Goal: Information Seeking & Learning: Obtain resource

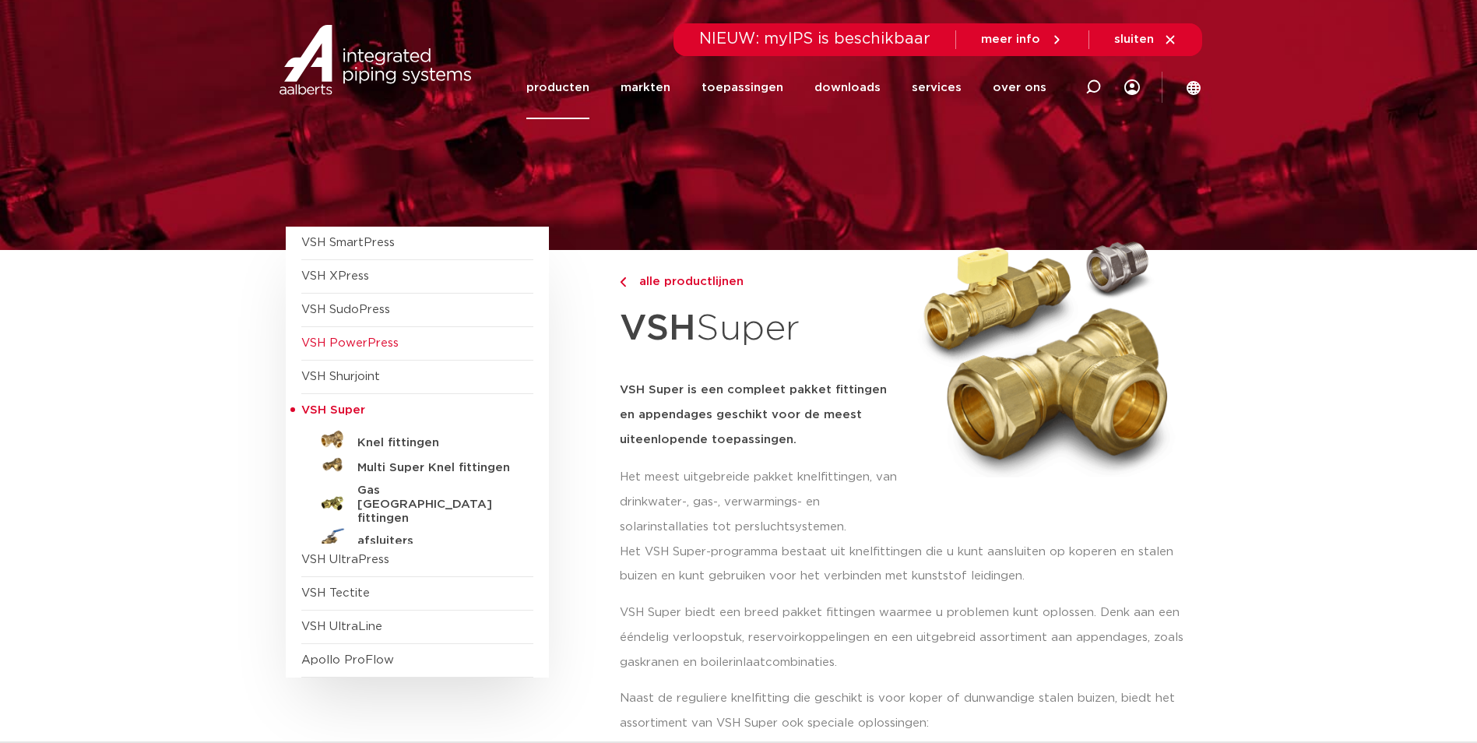
click at [363, 347] on span "VSH PowerPress" at bounding box center [349, 343] width 97 height 12
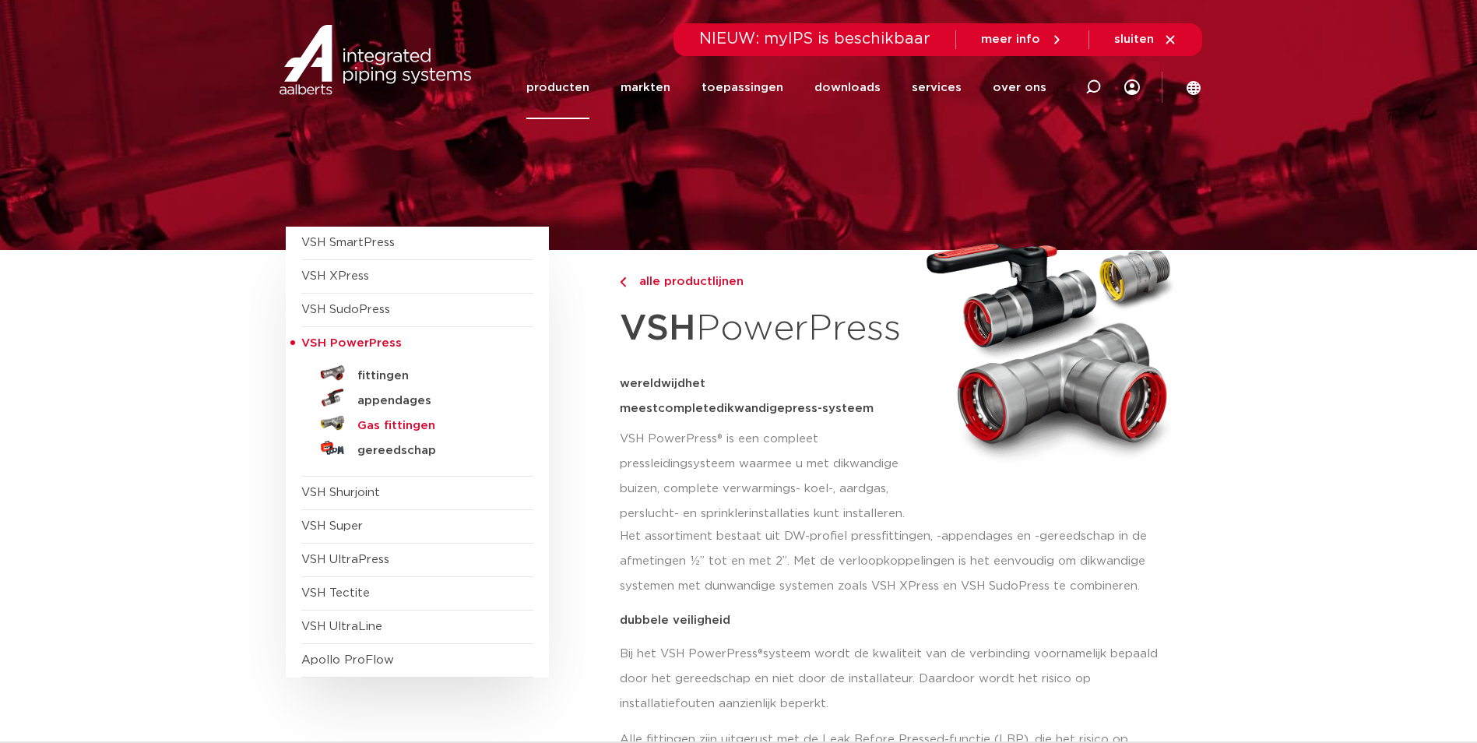
click at [419, 423] on h5 "Gas fittingen" at bounding box center [434, 426] width 154 height 14
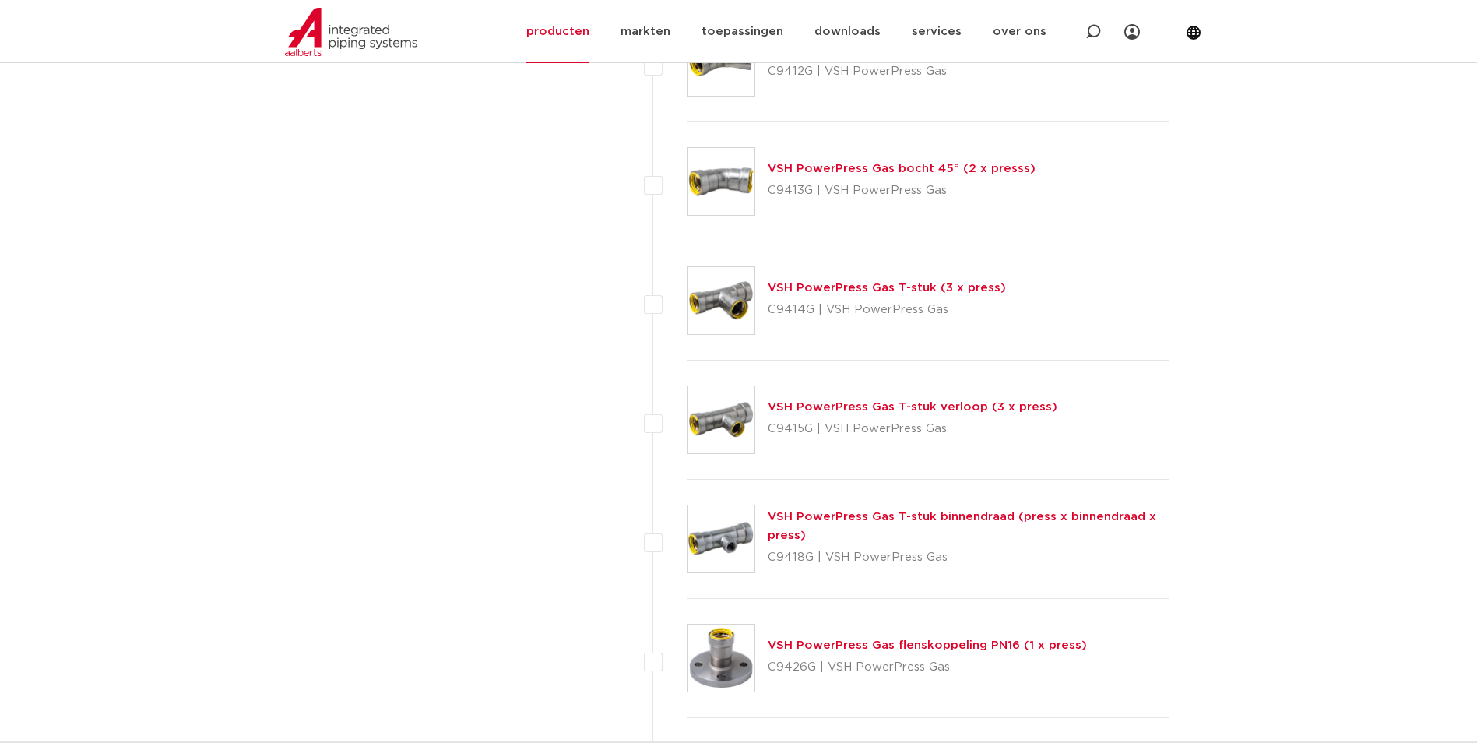
scroll to position [934, 0]
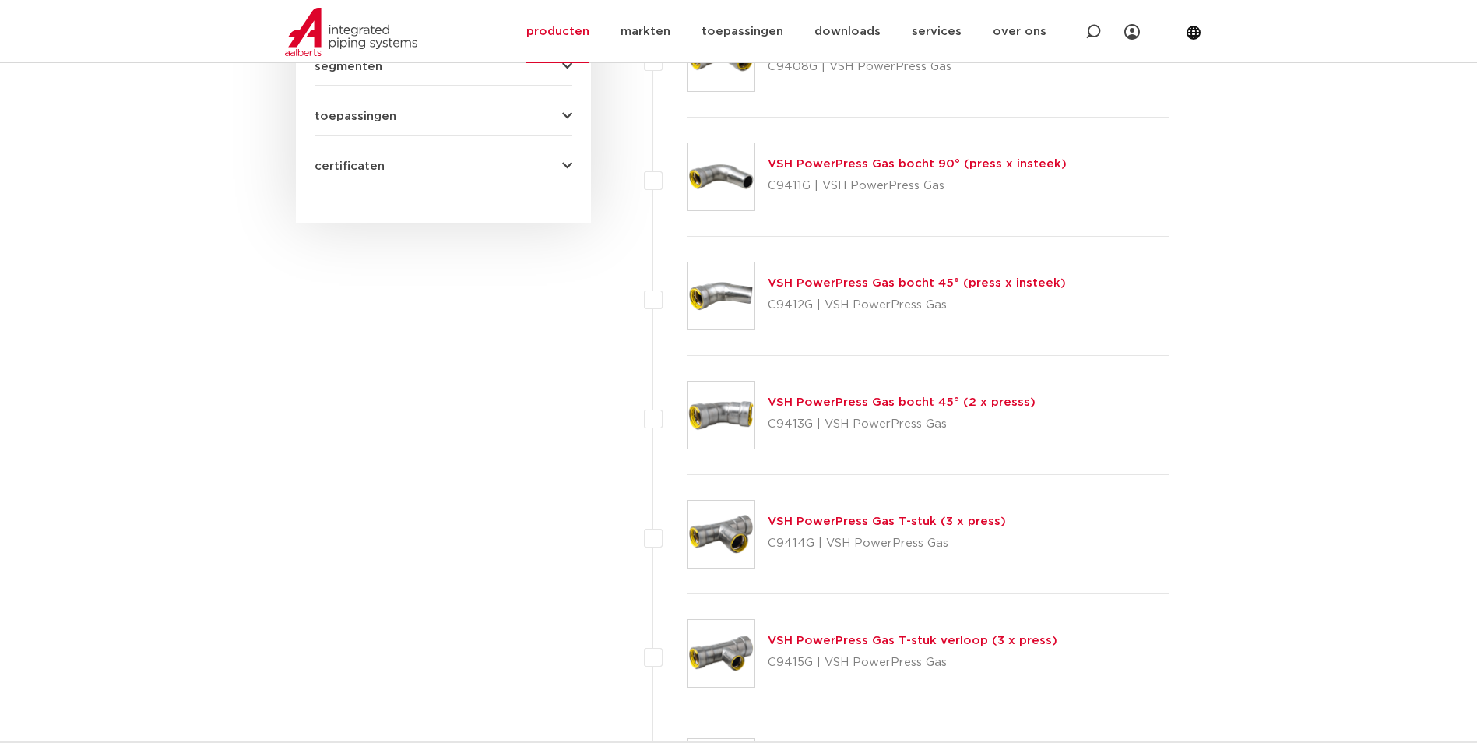
click at [888, 164] on link "VSH PowerPress Gas bocht 90° (press x insteek)" at bounding box center [916, 164] width 299 height 12
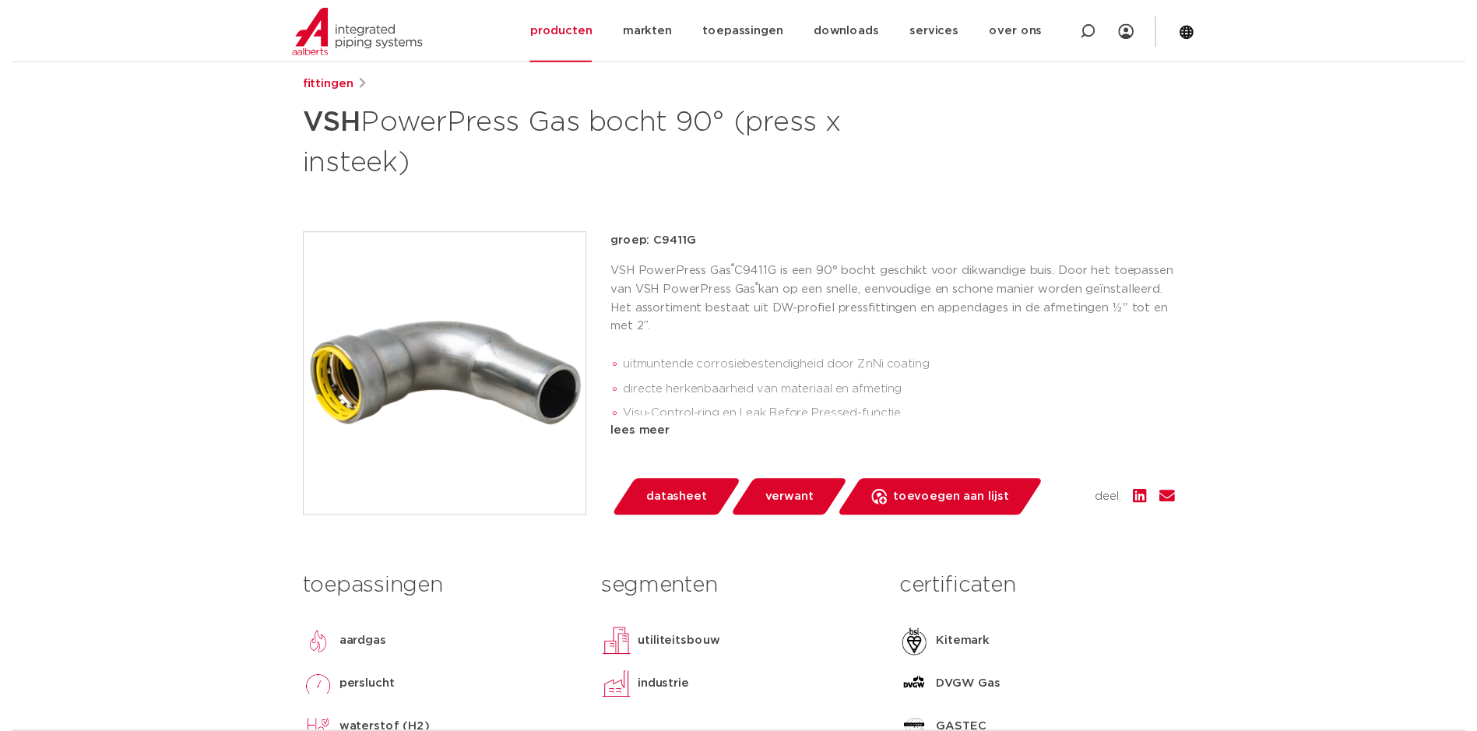
scroll to position [156, 0]
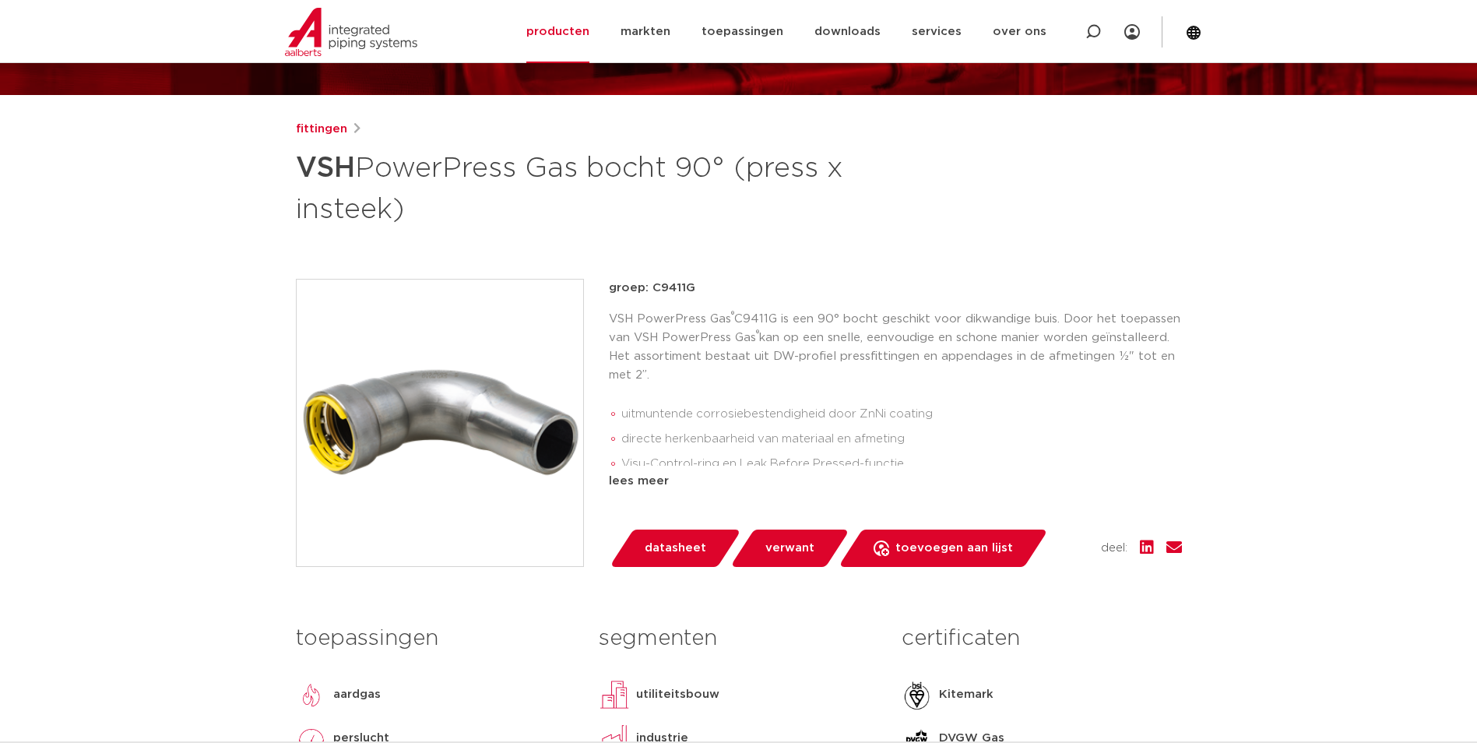
click at [696, 546] on span "datasheet" at bounding box center [675, 548] width 61 height 25
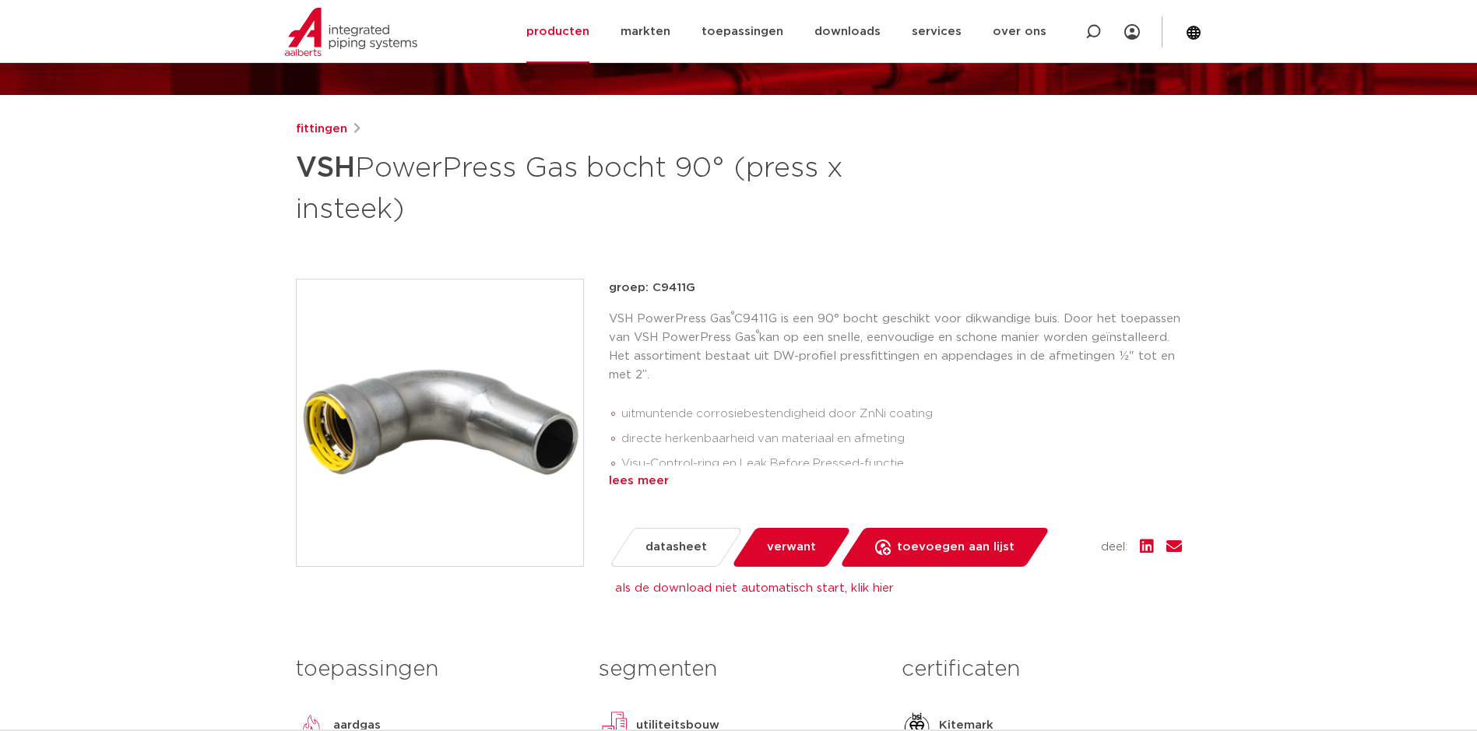
click at [638, 486] on div "lees meer" at bounding box center [895, 481] width 573 height 19
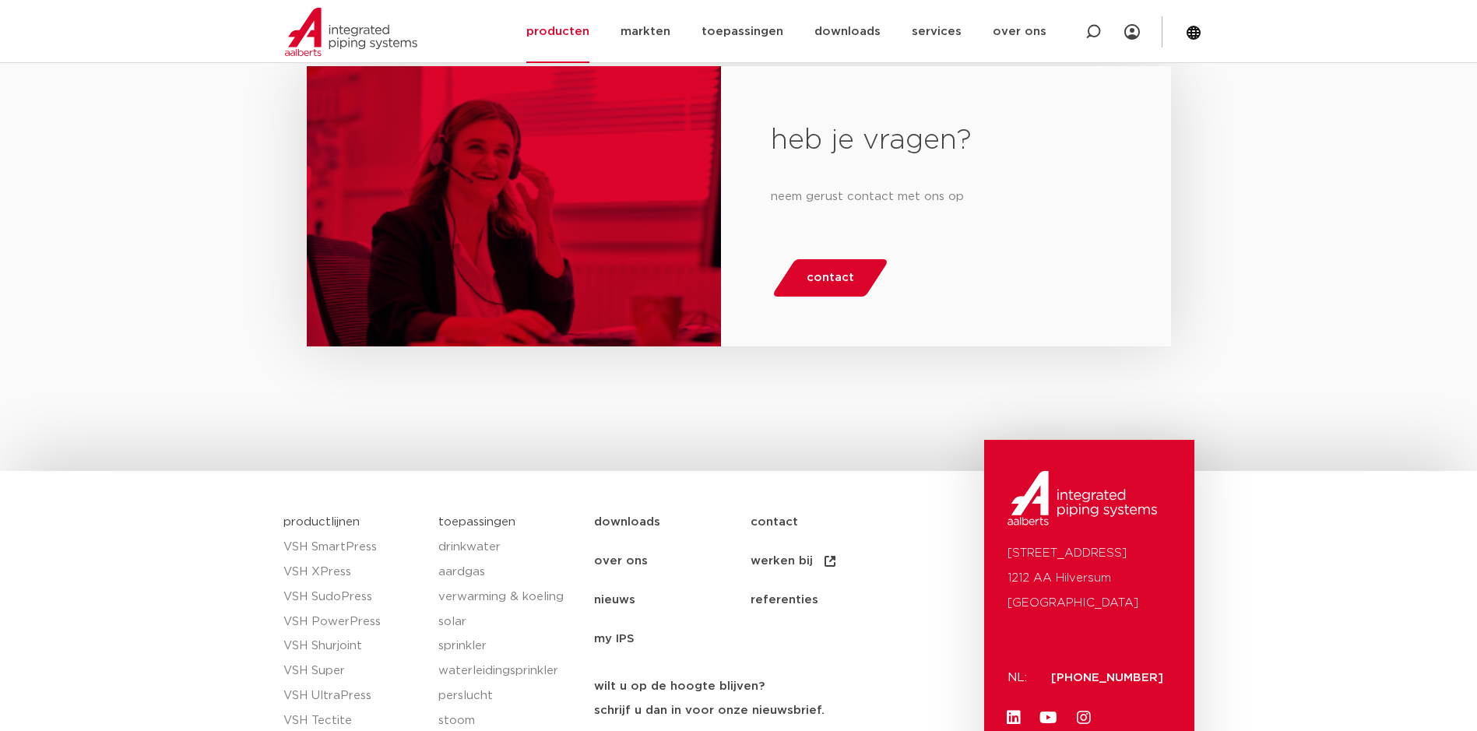
scroll to position [883, 0]
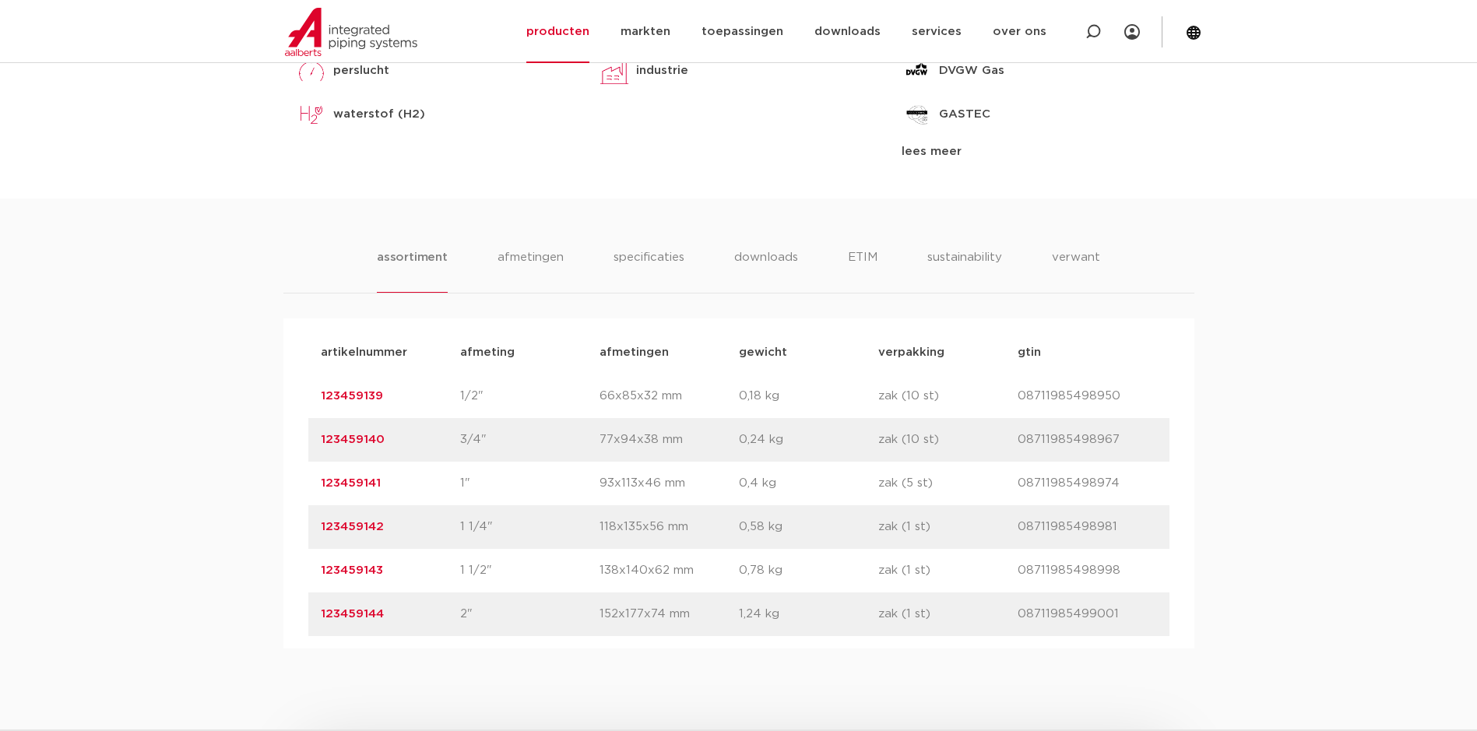
drag, startPoint x: 413, startPoint y: 632, endPoint x: 384, endPoint y: 620, distance: 31.1
click at [369, 610] on link "123459144" at bounding box center [352, 614] width 63 height 12
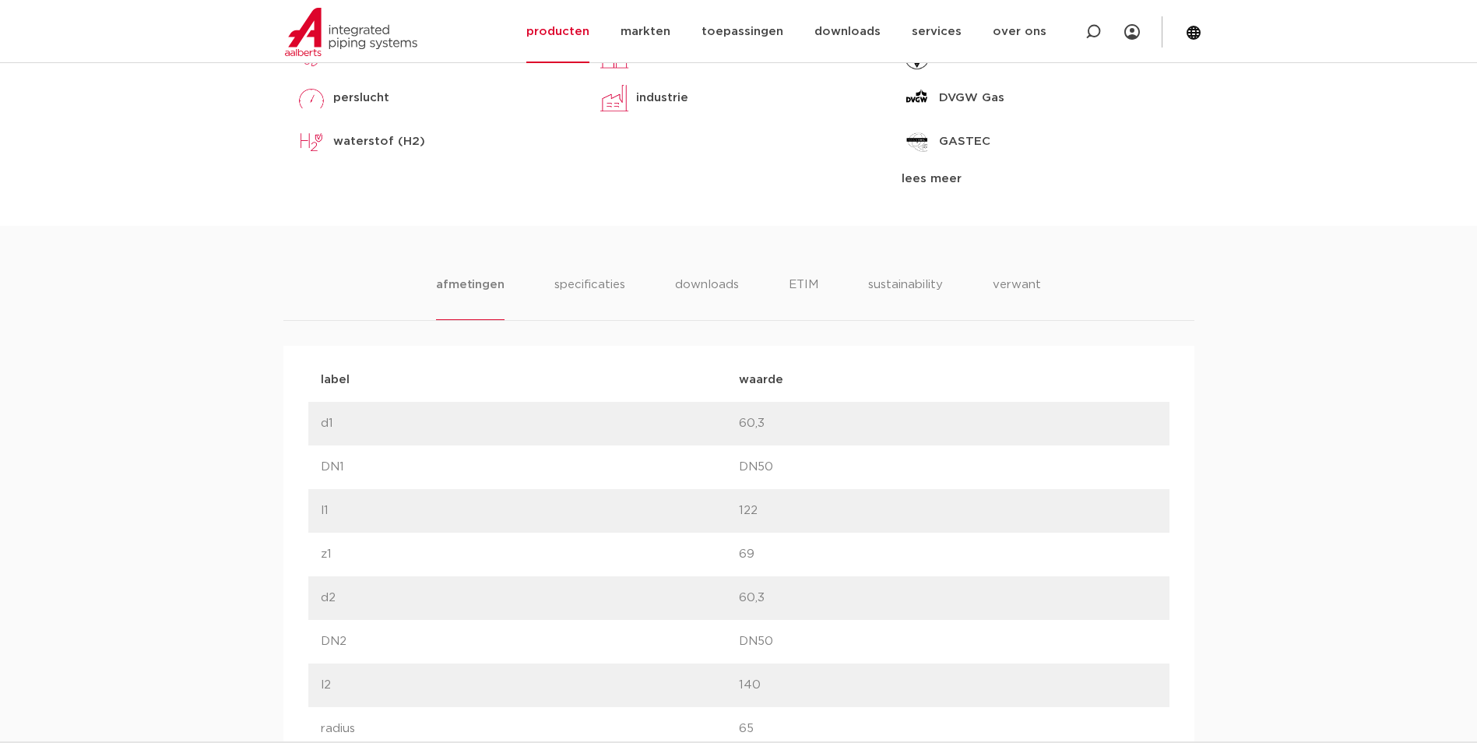
scroll to position [441, 0]
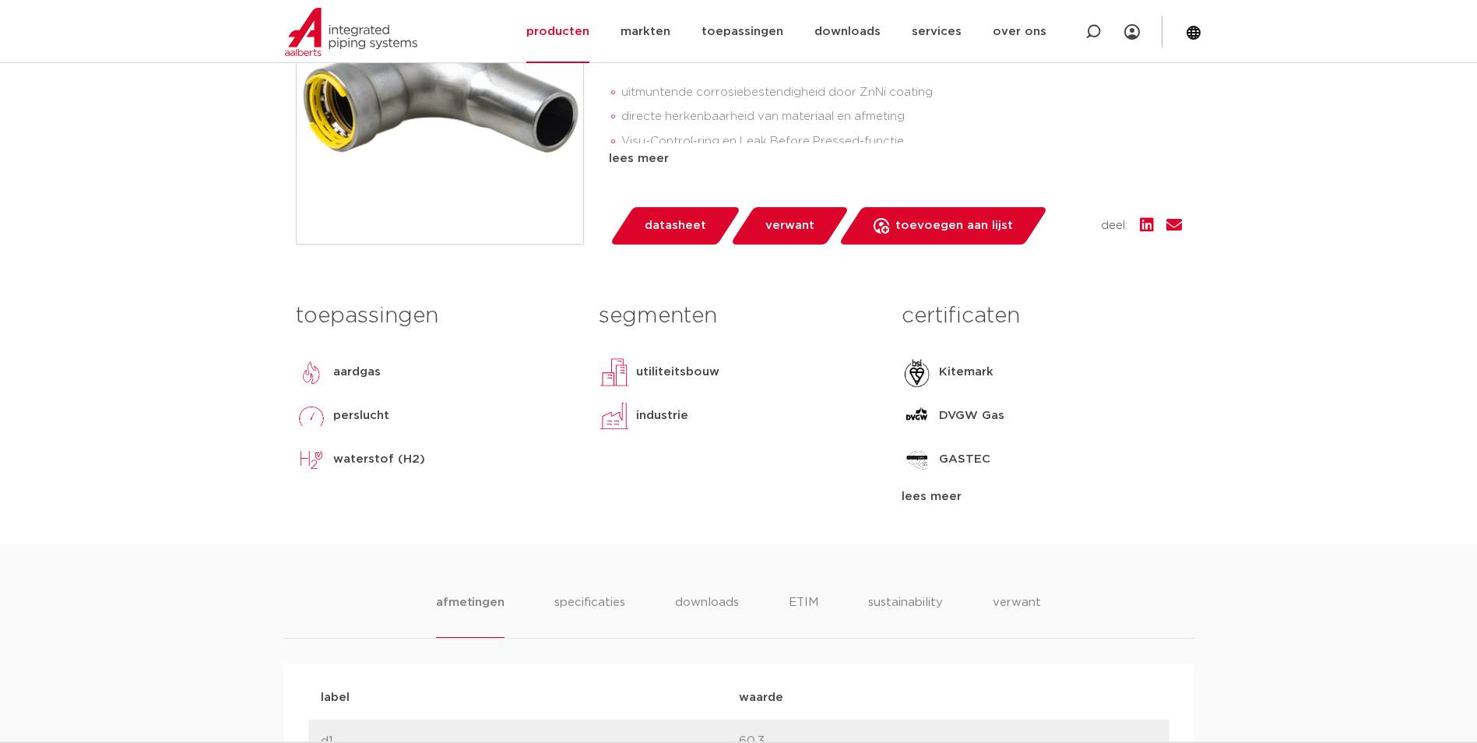
click at [668, 237] on span "datasheet" at bounding box center [675, 225] width 61 height 25
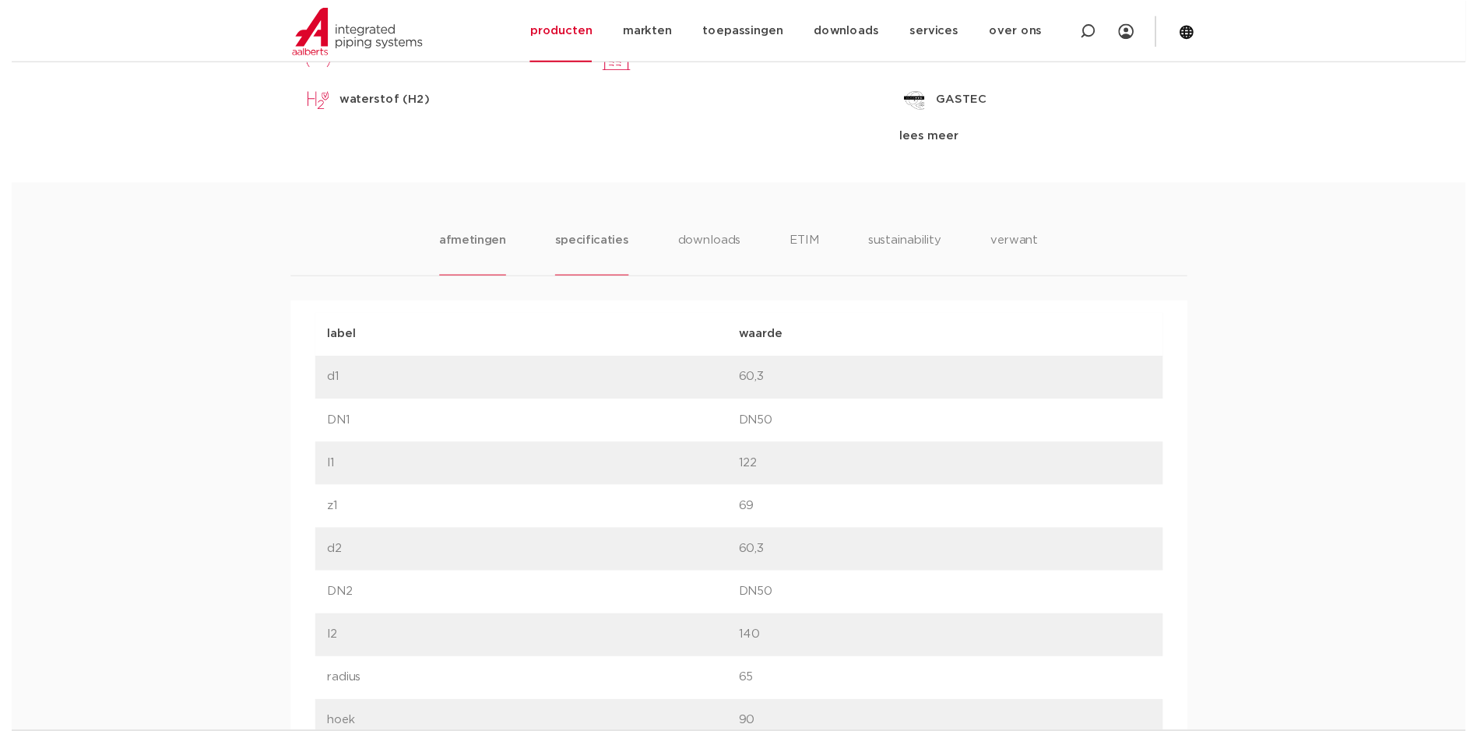
scroll to position [861, 0]
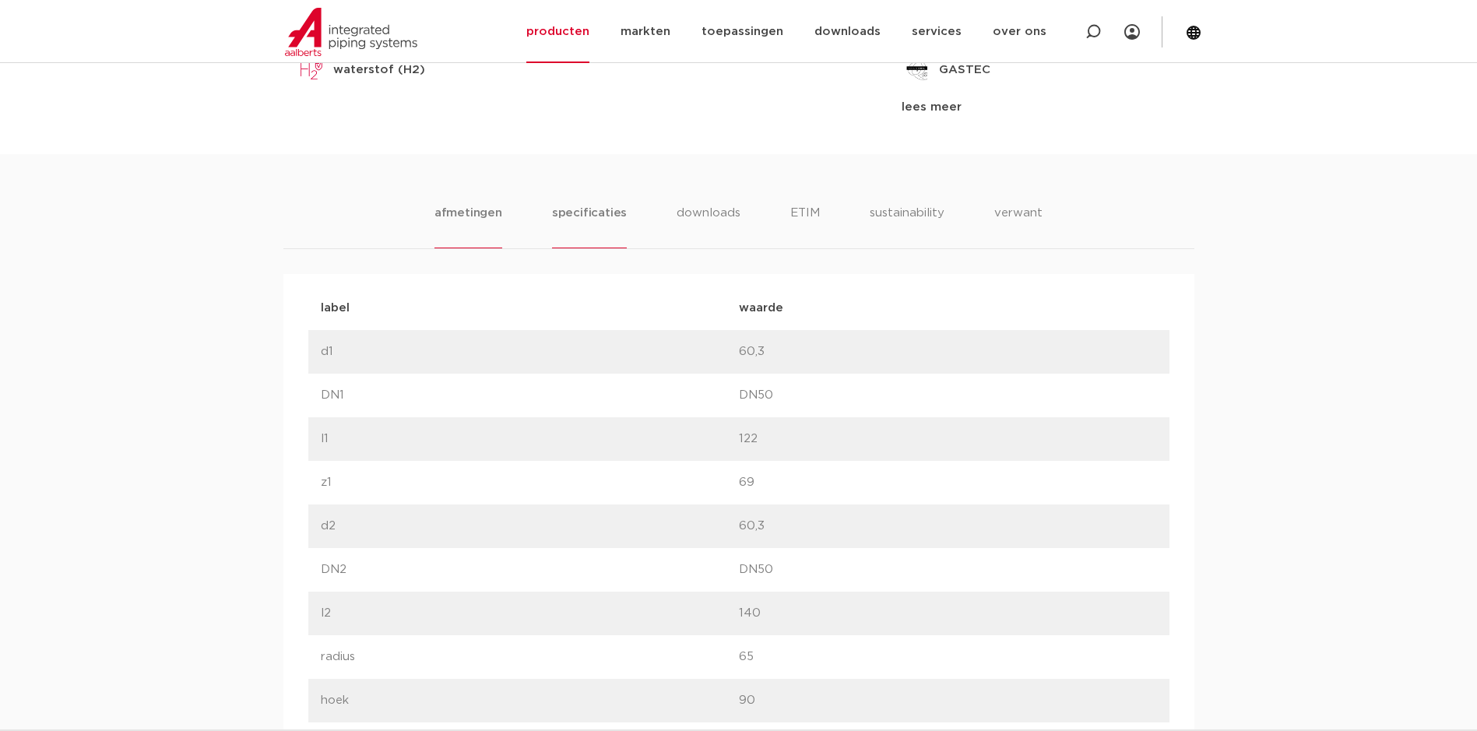
click at [580, 220] on li "specificaties" at bounding box center [589, 226] width 75 height 44
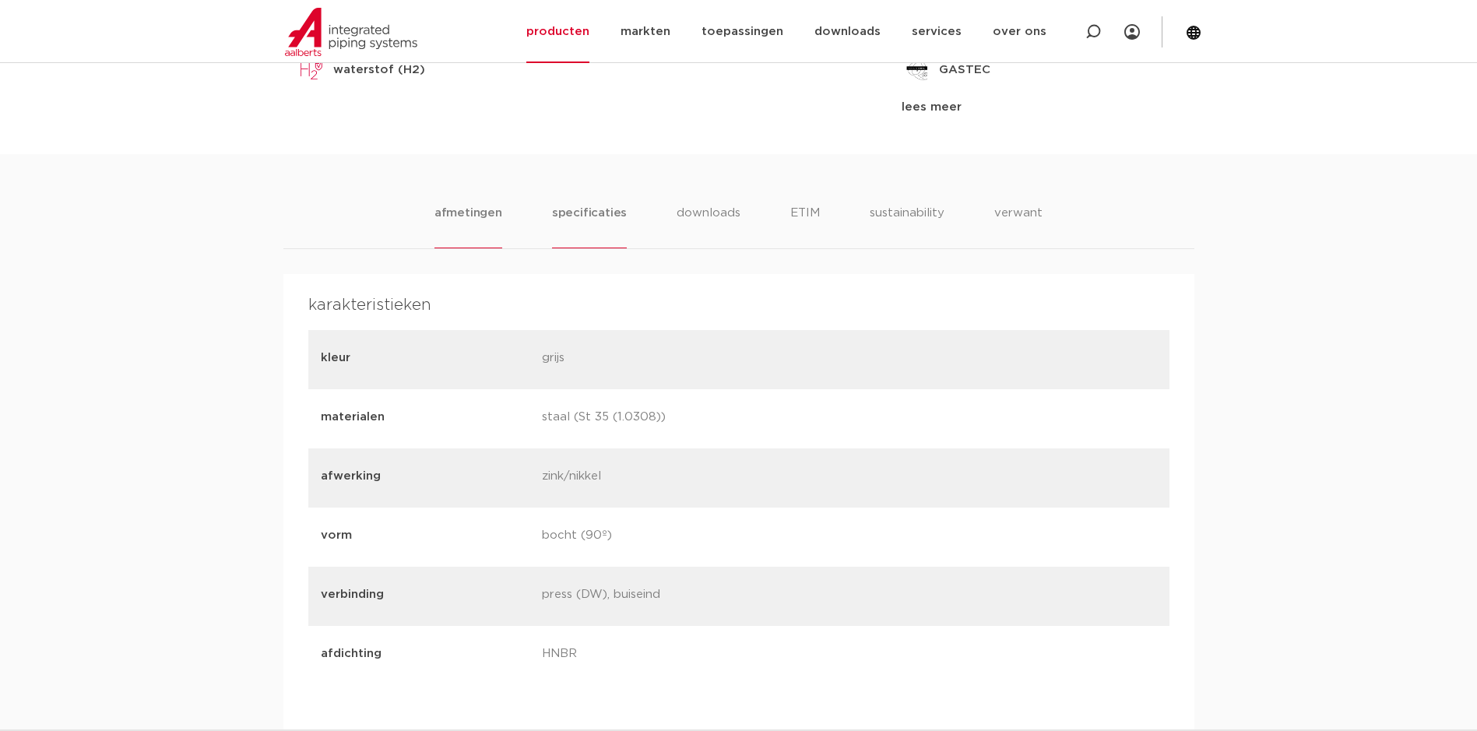
click at [483, 221] on li "afmetingen" at bounding box center [468, 226] width 68 height 44
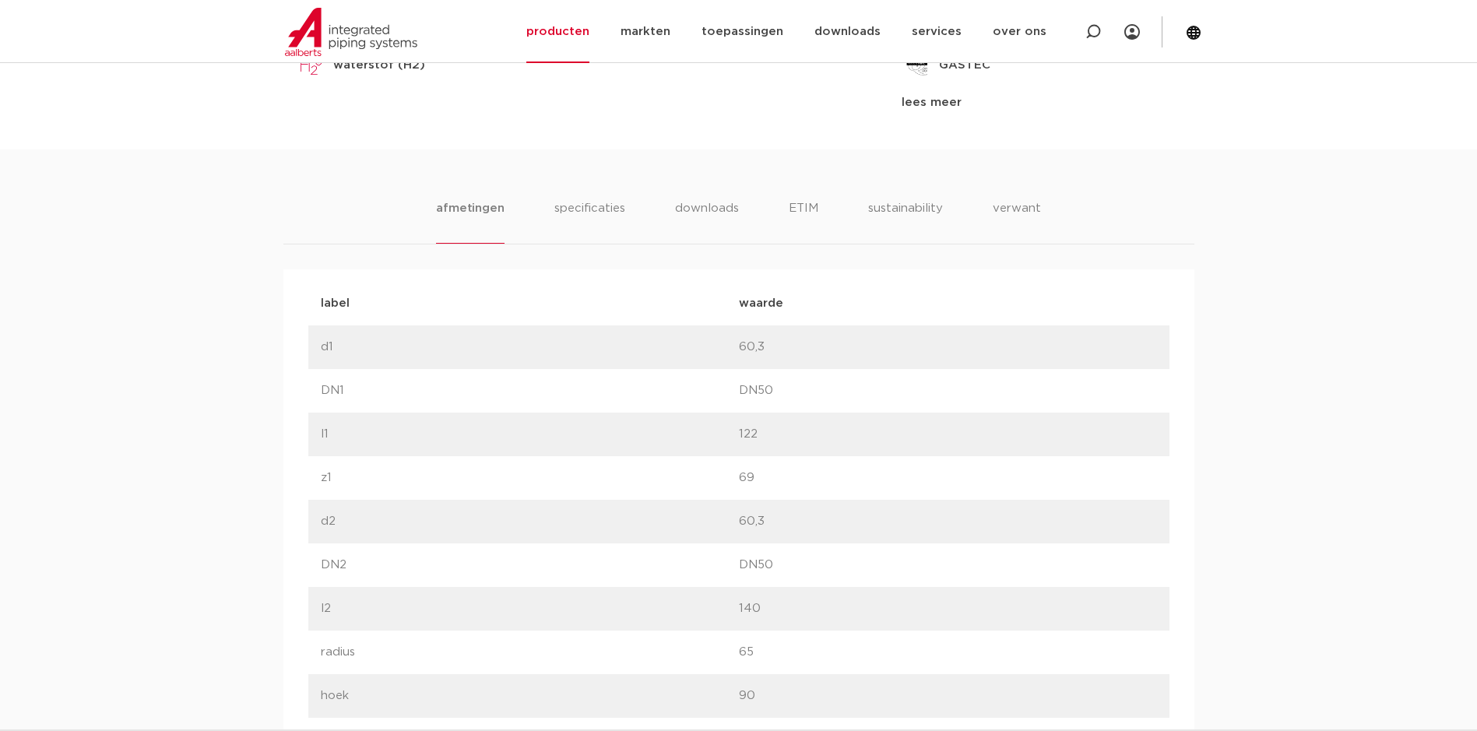
scroll to position [705, 0]
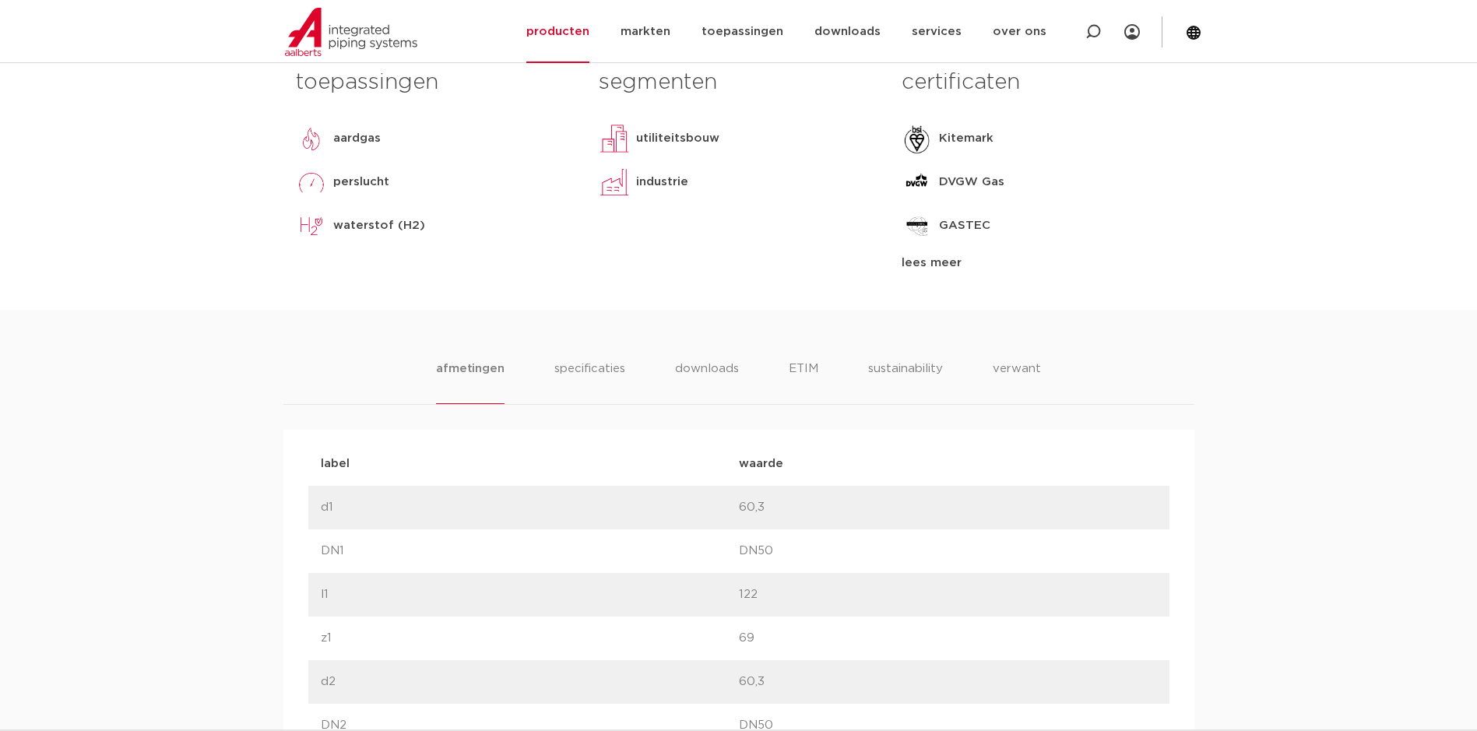
click at [625, 375] on ul "afmetingen specificaties downloads ETIM sustainability verwant" at bounding box center [738, 382] width 604 height 44
click at [609, 374] on li "specificaties" at bounding box center [589, 382] width 75 height 44
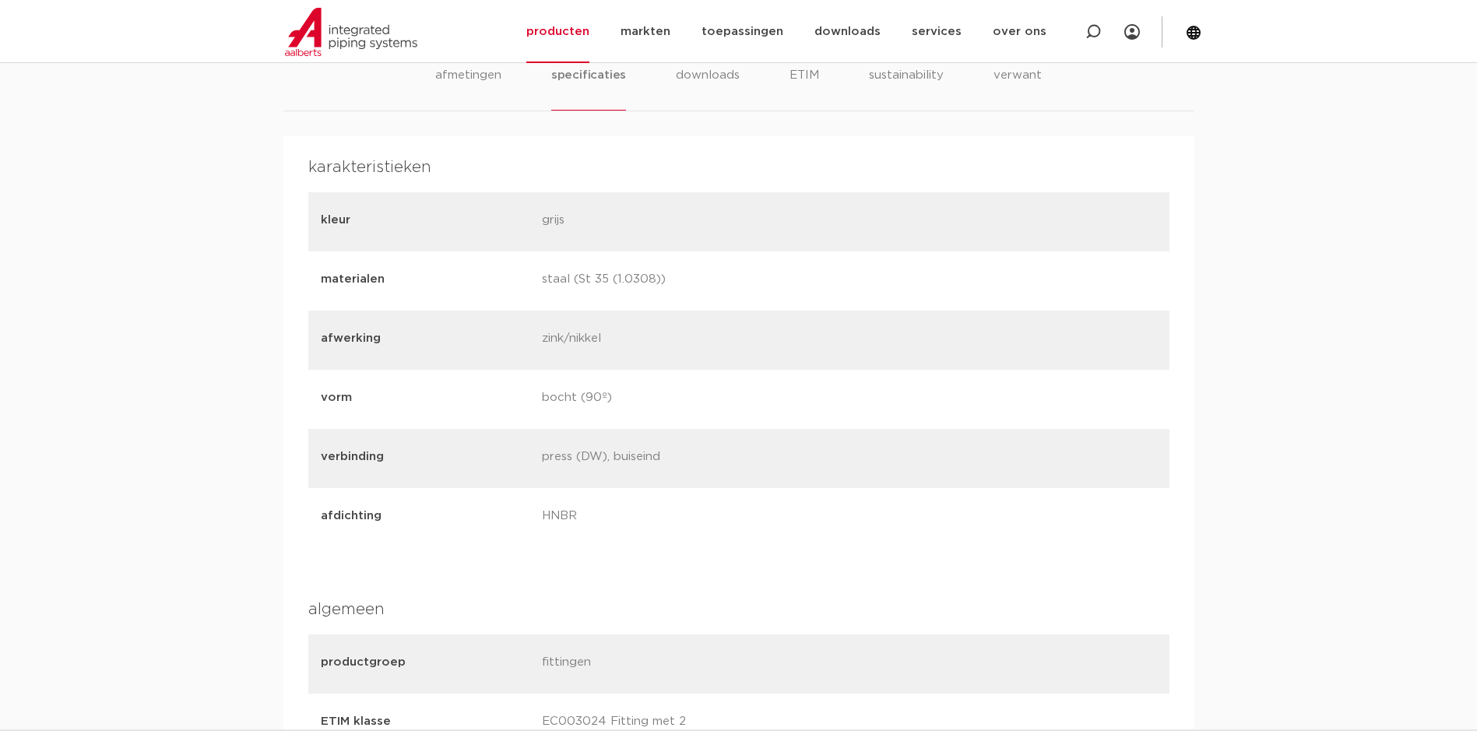
scroll to position [820, 0]
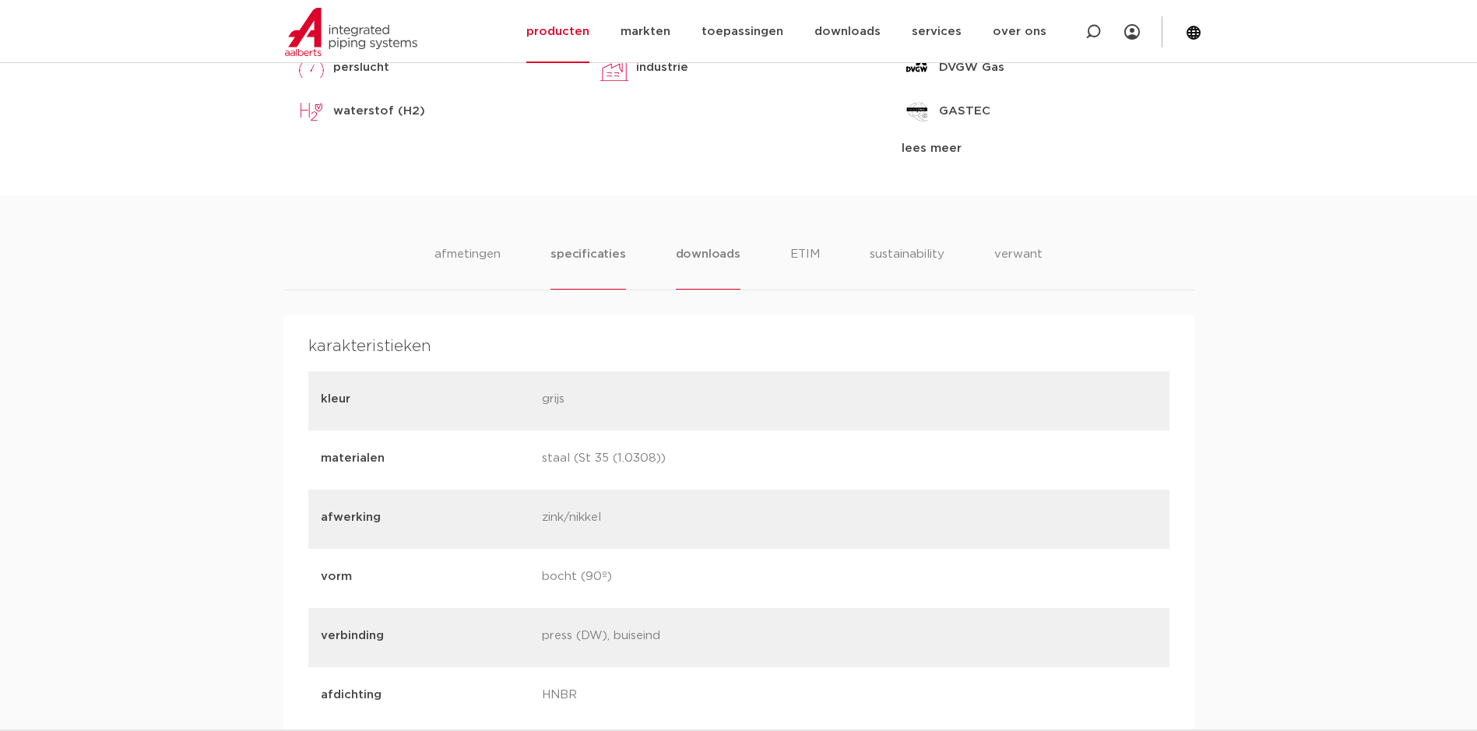
click at [687, 258] on li "downloads" at bounding box center [708, 267] width 65 height 44
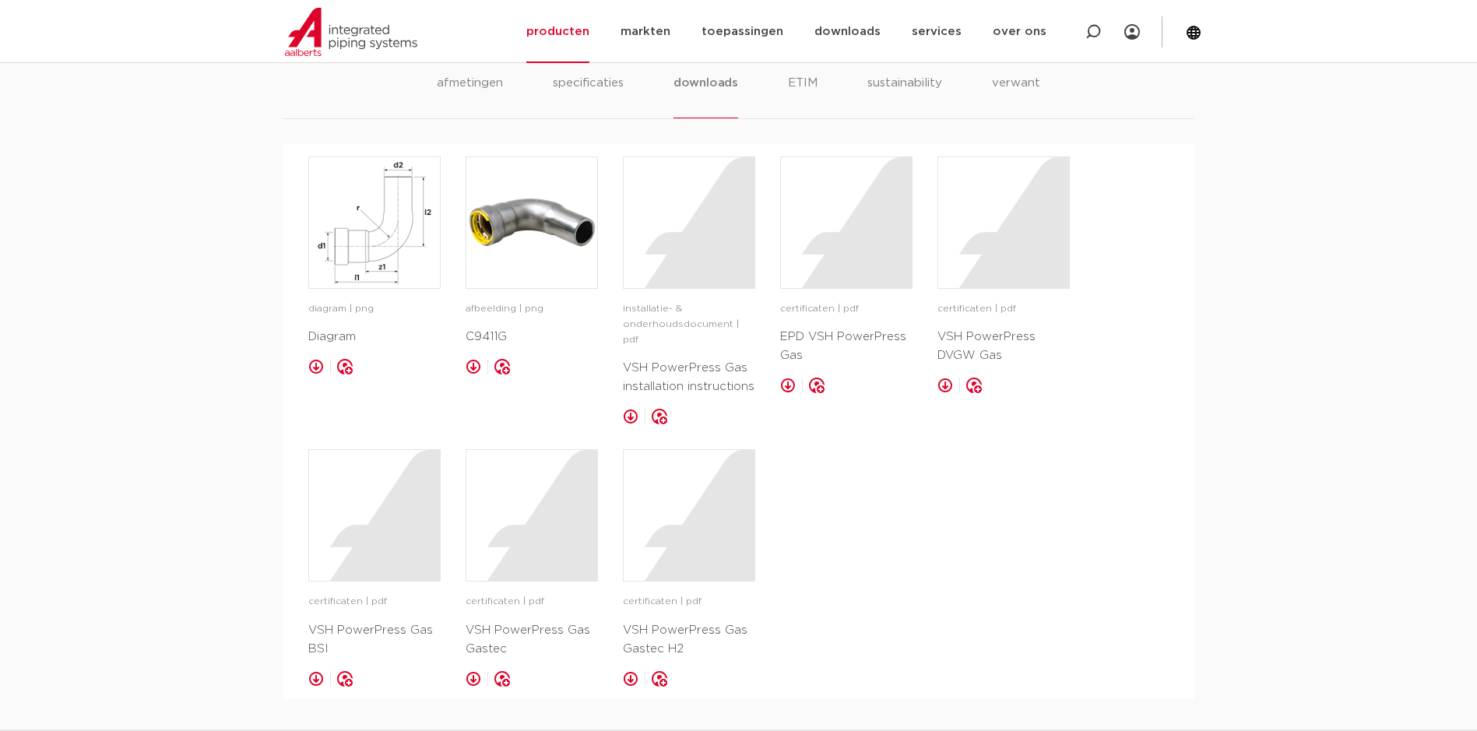
scroll to position [975, 0]
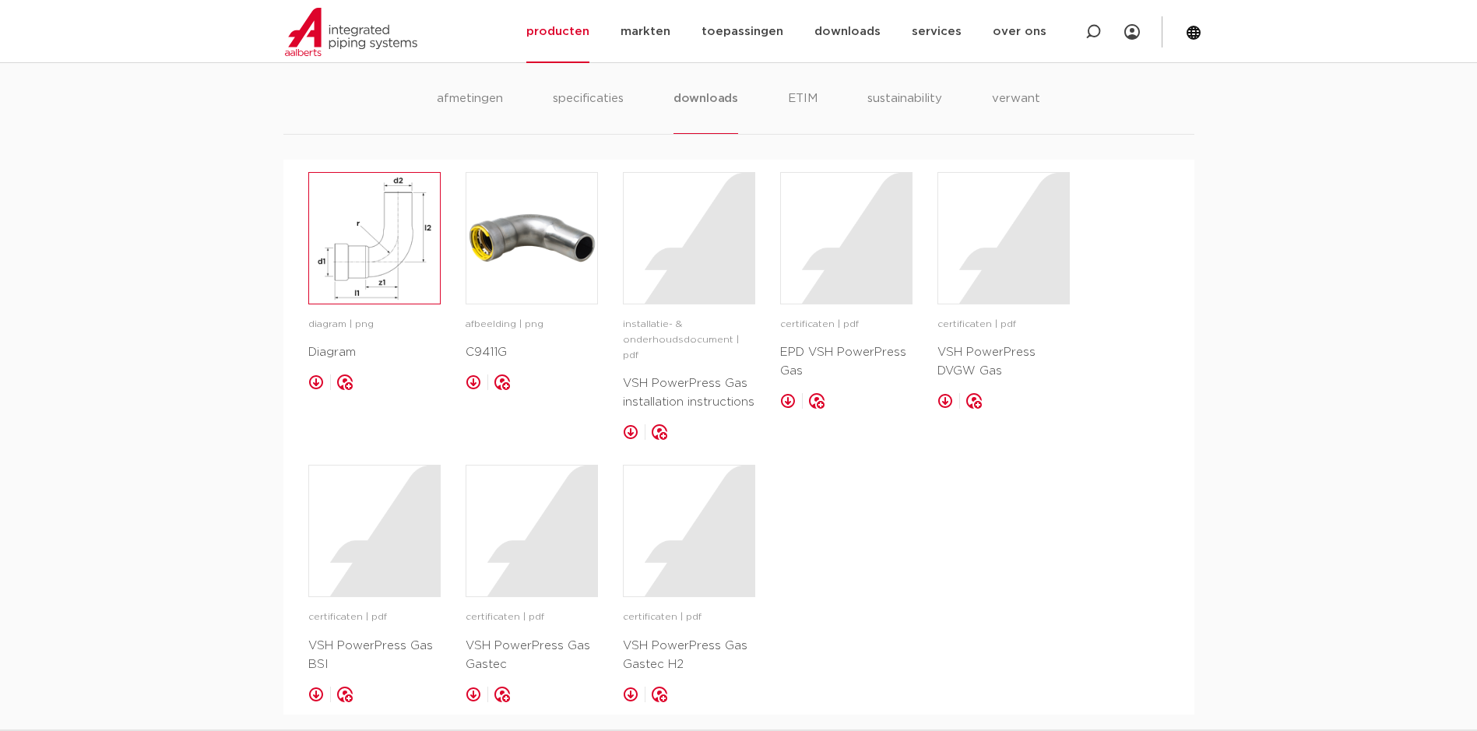
click at [356, 270] on img at bounding box center [374, 238] width 131 height 131
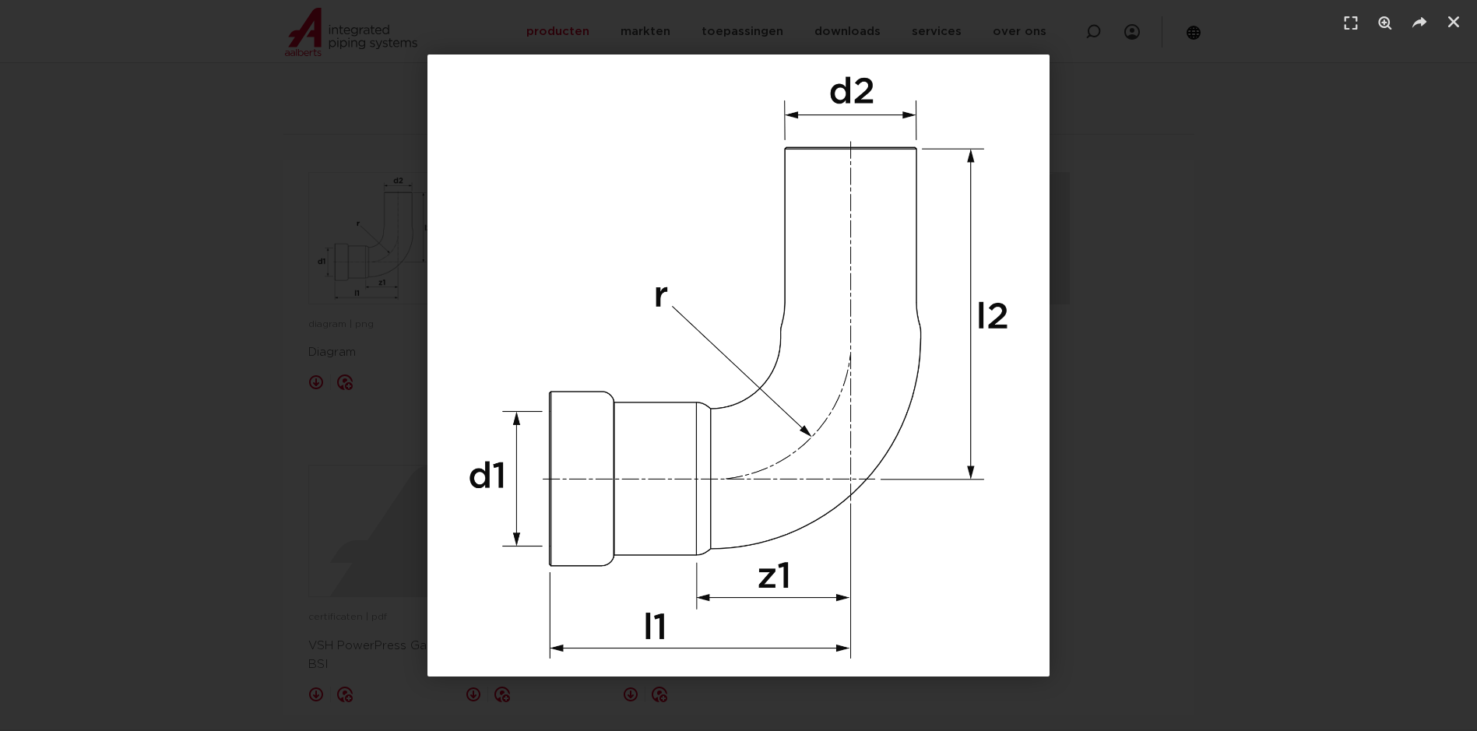
click at [1126, 413] on div "1 / 1" at bounding box center [738, 365] width 1368 height 622
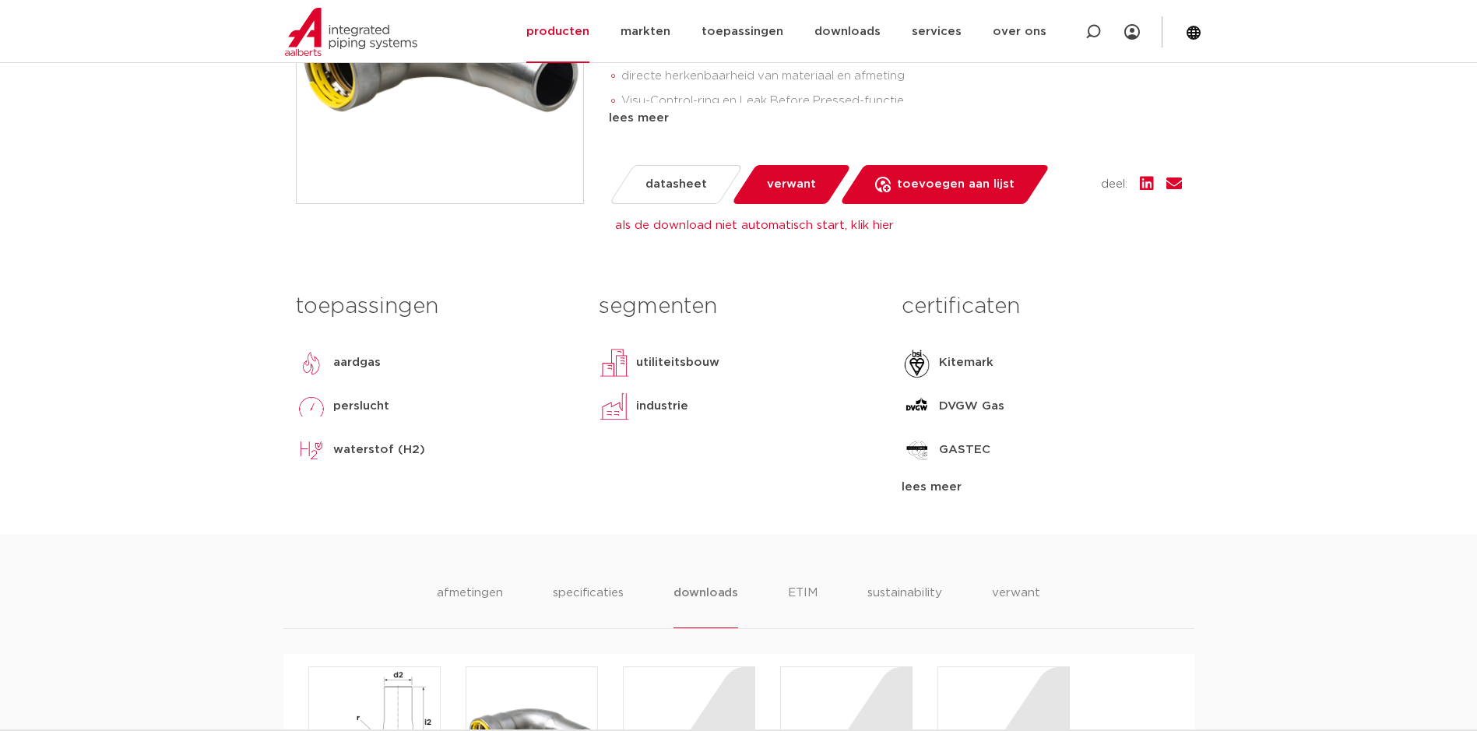
scroll to position [353, 0]
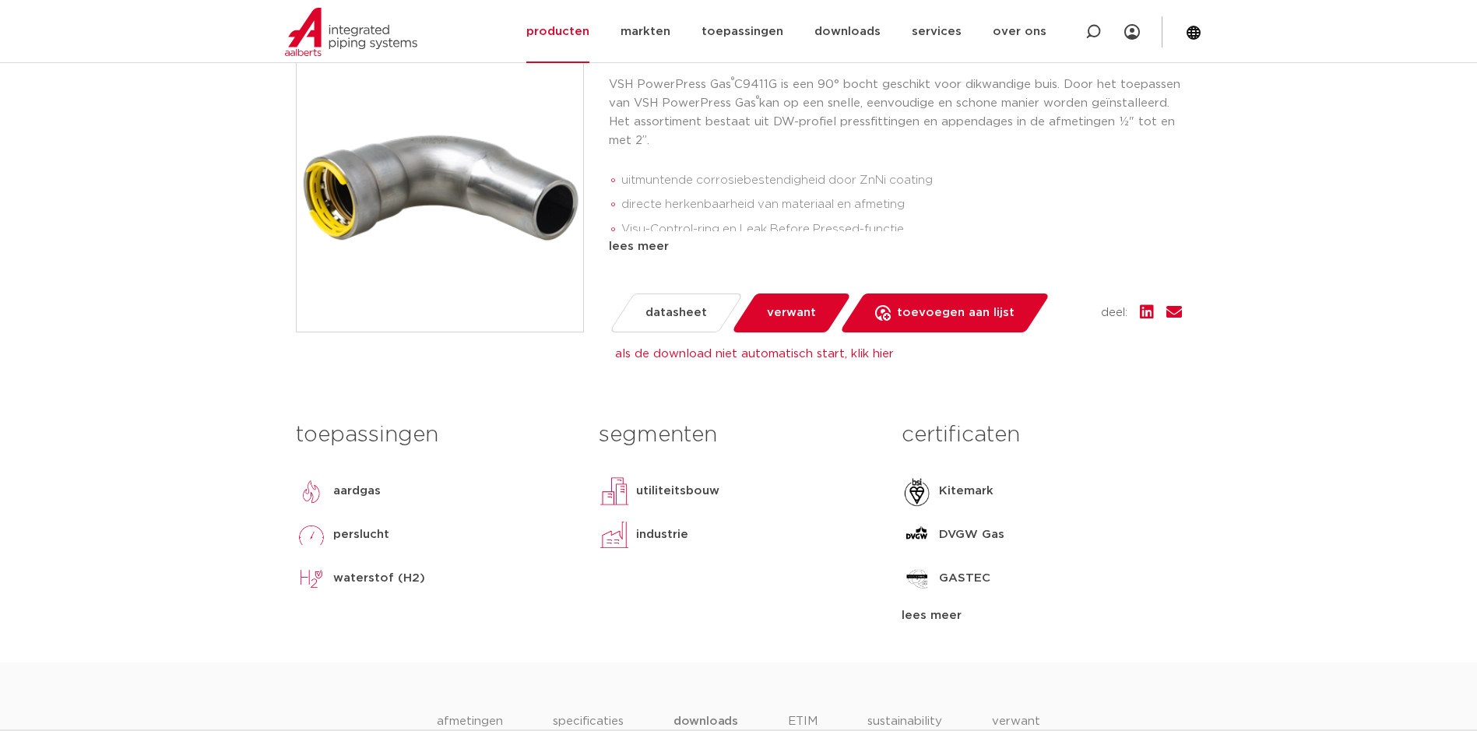
click at [685, 319] on span "datasheet" at bounding box center [675, 312] width 61 height 25
click at [784, 313] on span "verwant" at bounding box center [791, 312] width 49 height 25
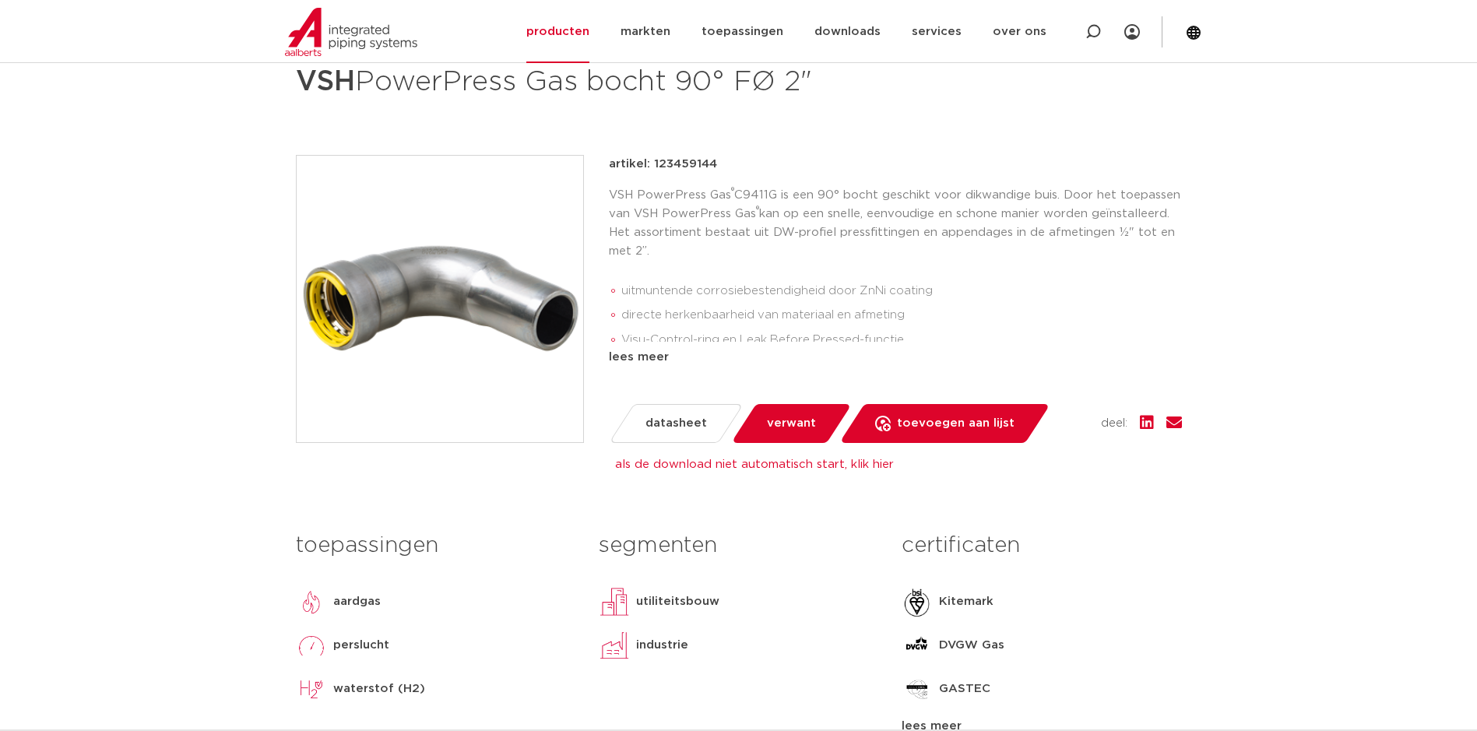
scroll to position [159, 0]
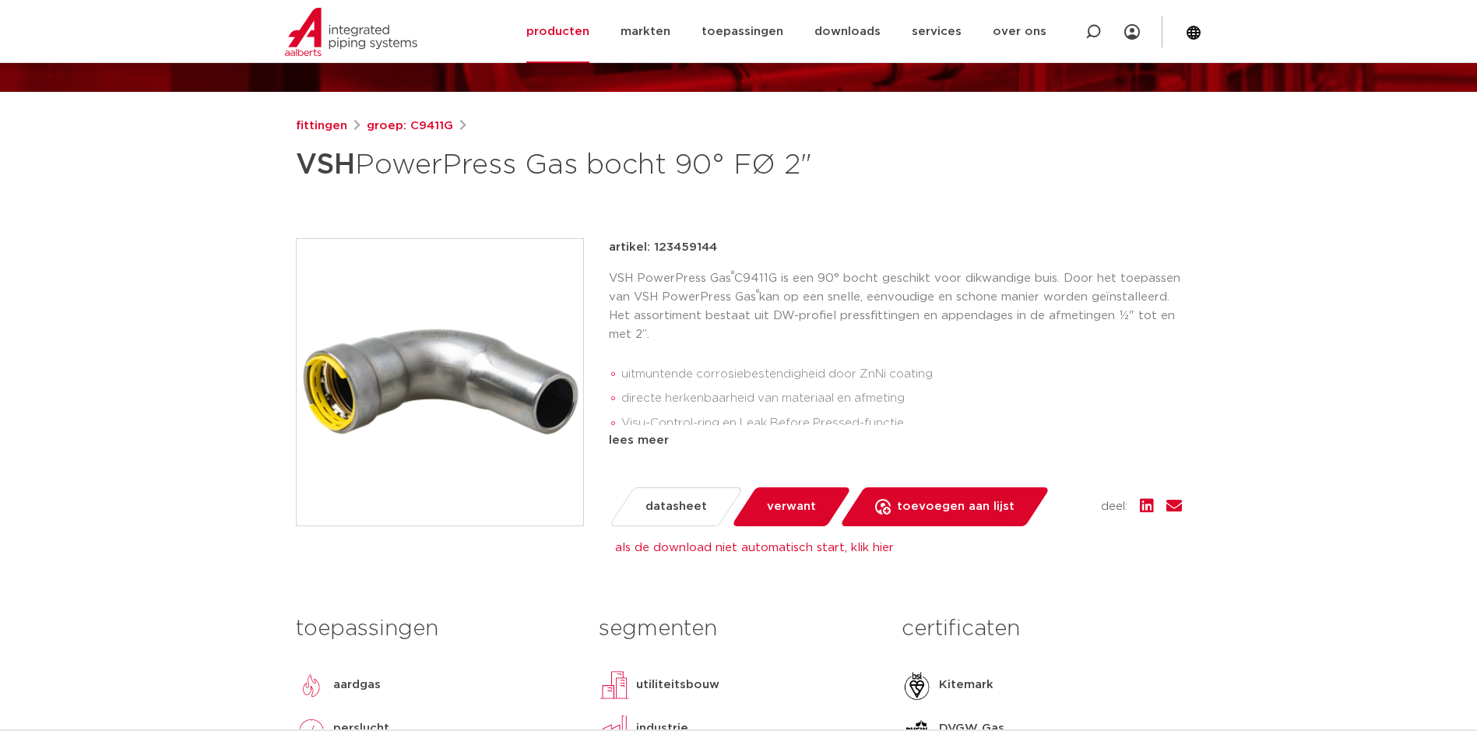
click at [666, 501] on span "datasheet" at bounding box center [675, 506] width 61 height 25
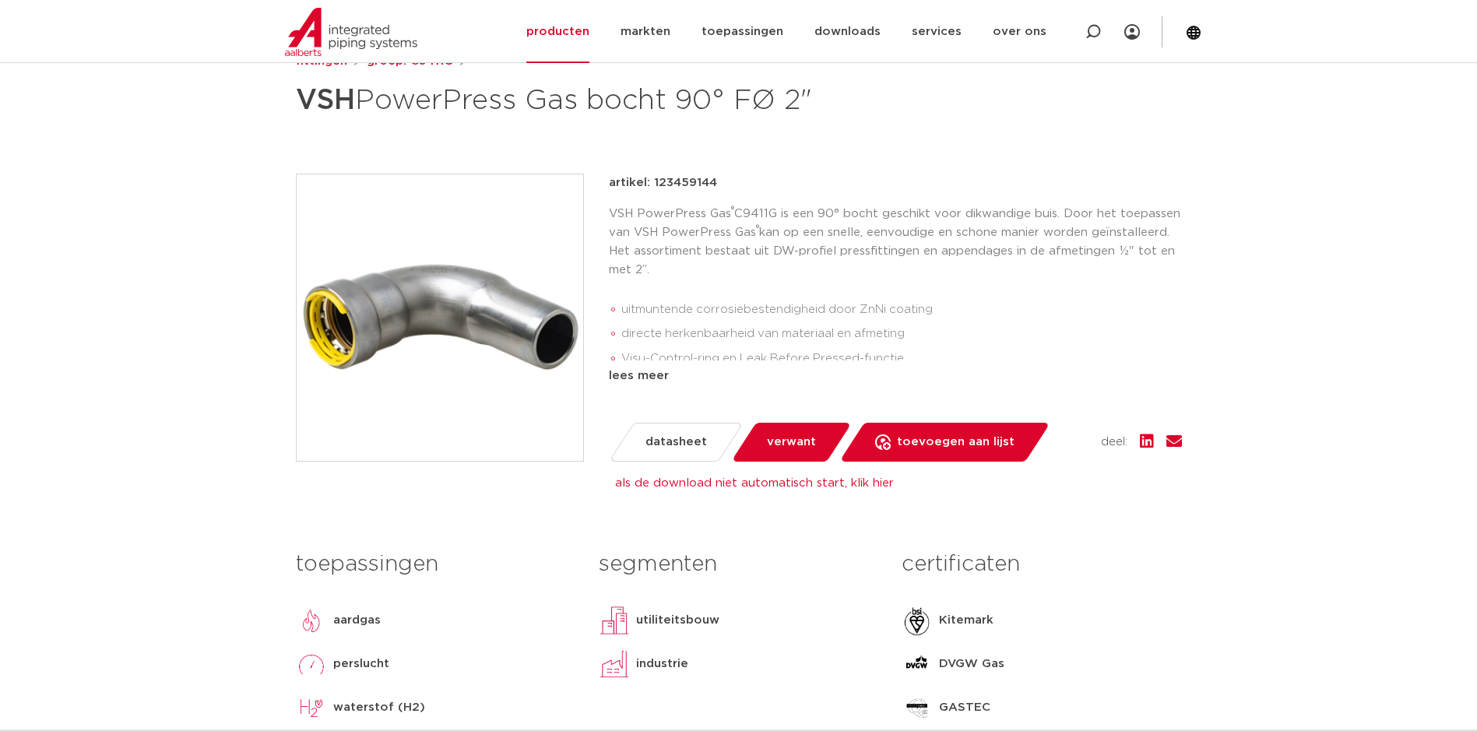
scroll to position [392, 0]
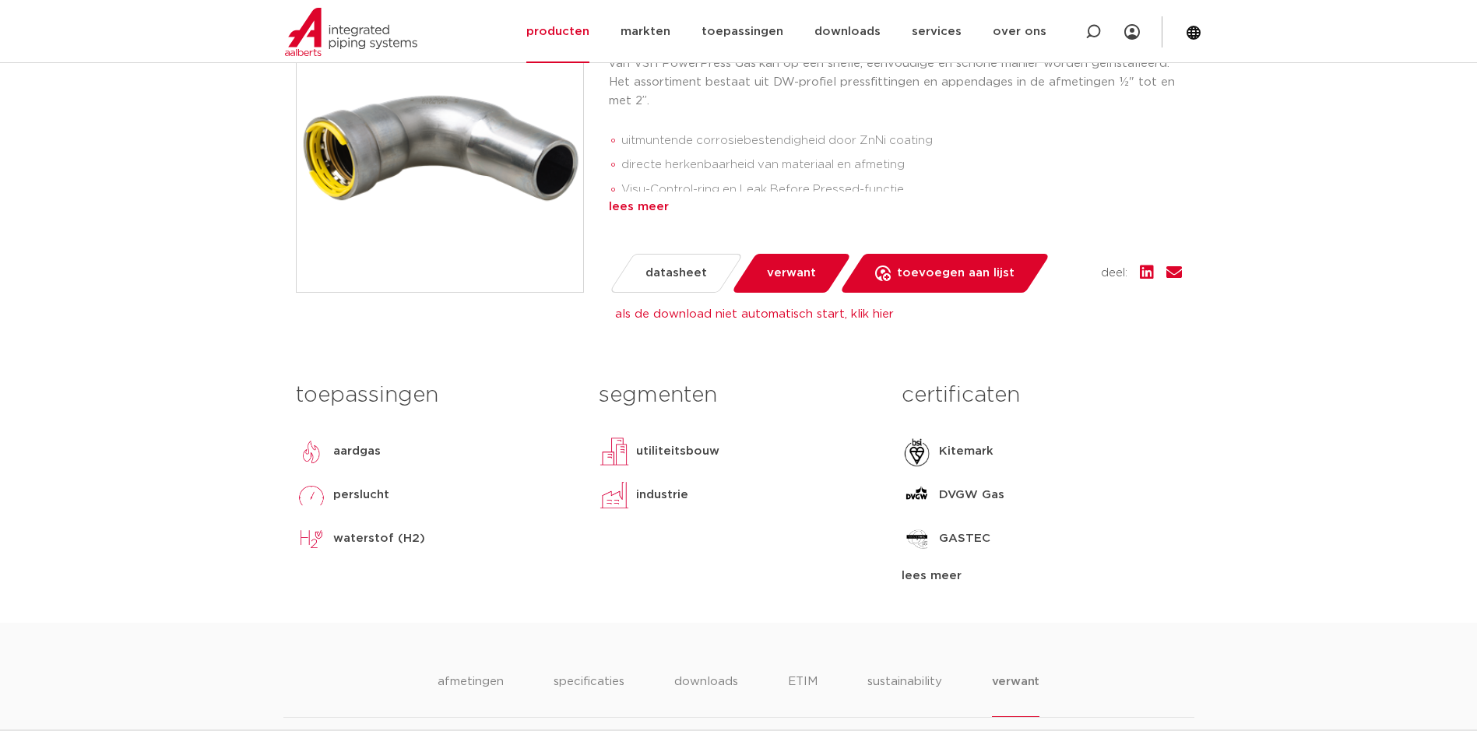
click at [666, 206] on div "lees meer" at bounding box center [895, 207] width 573 height 19
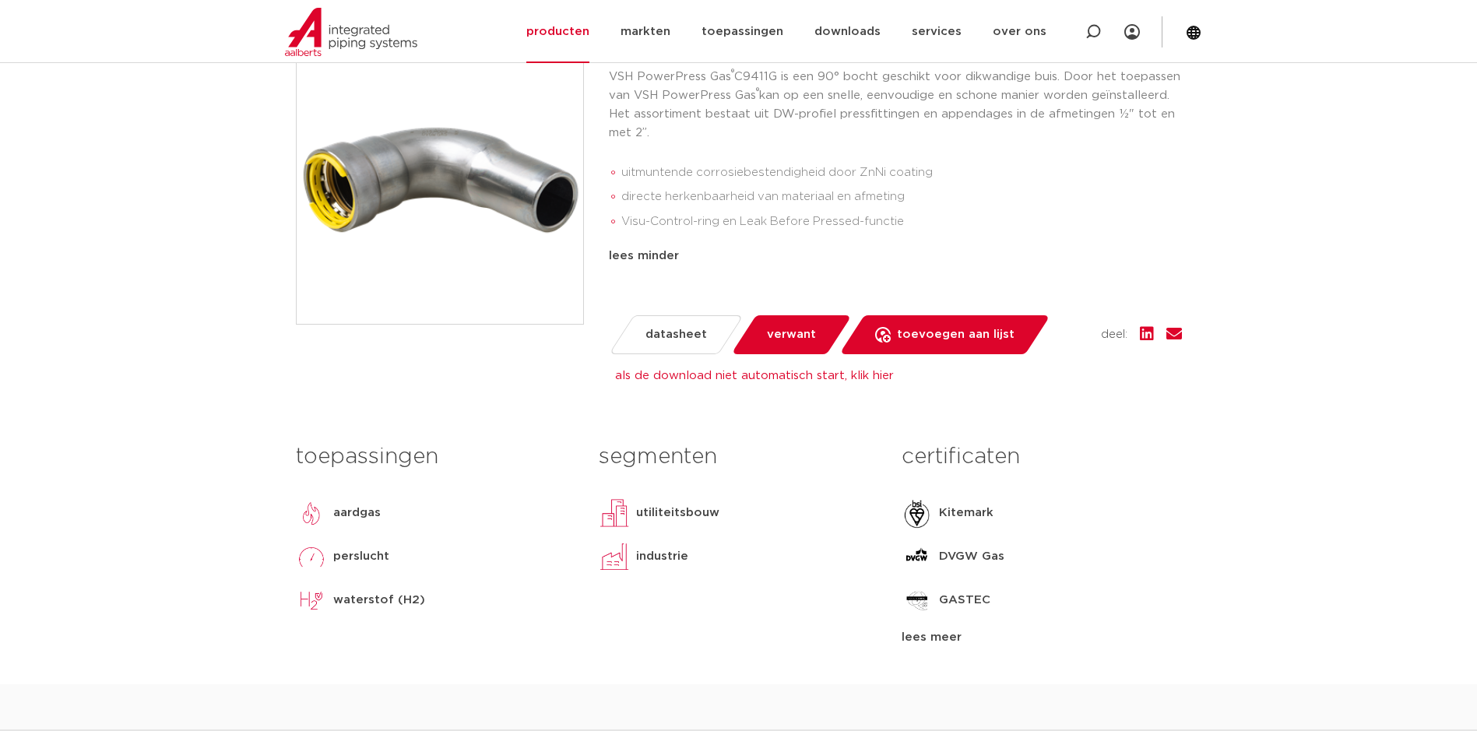
scroll to position [237, 0]
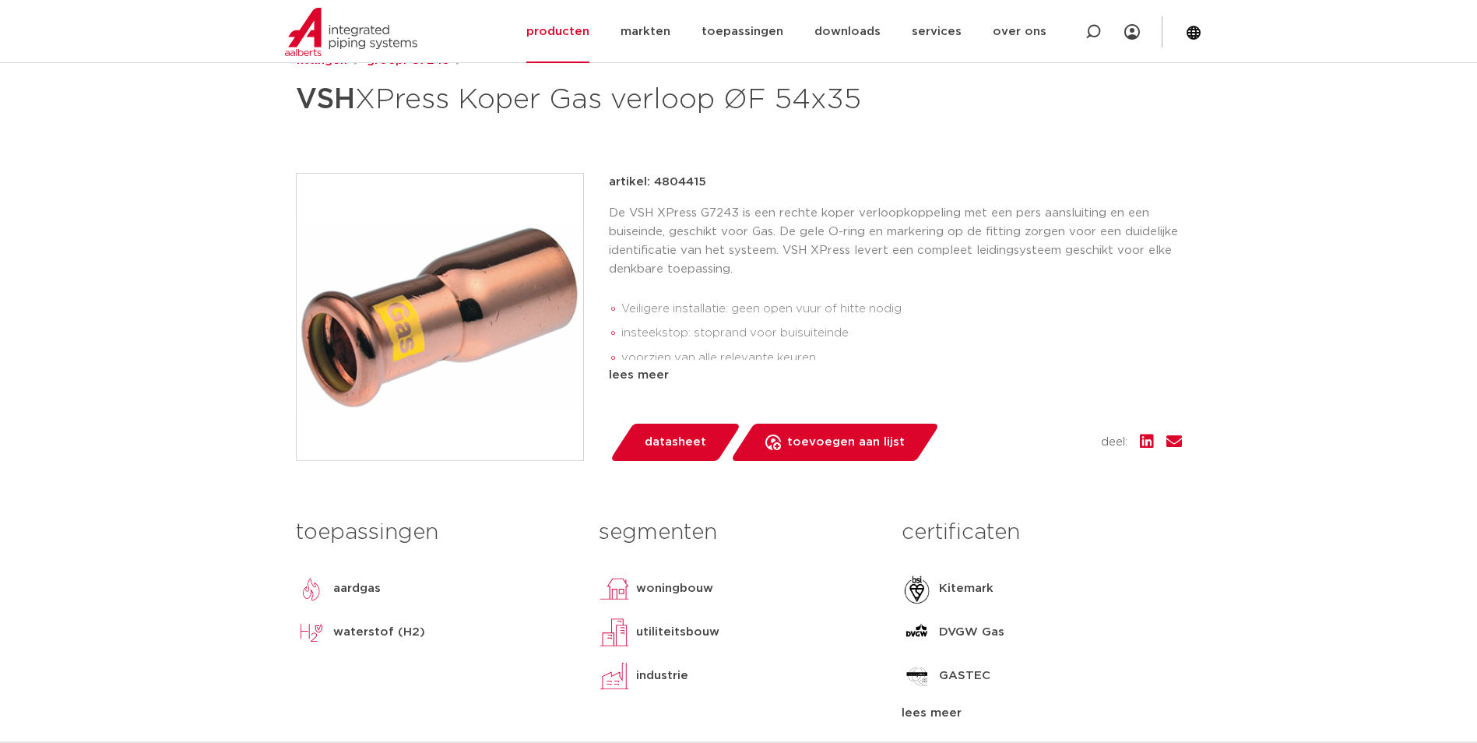
scroll to position [234, 0]
